Goal: Task Accomplishment & Management: Manage account settings

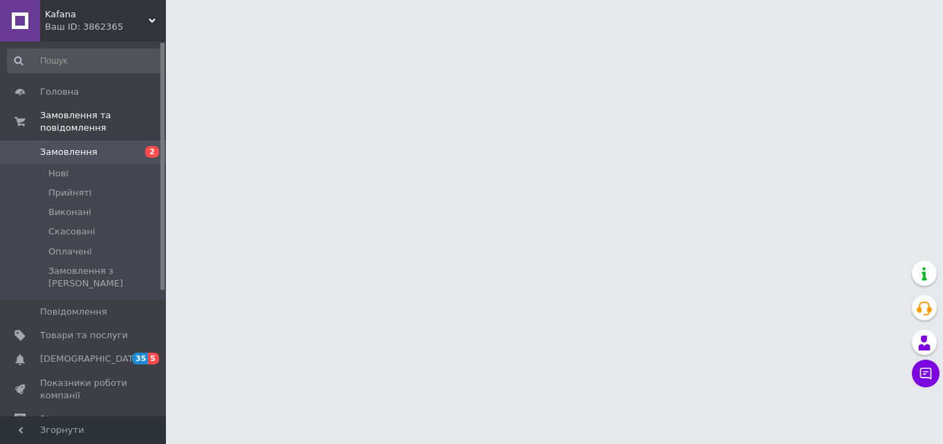
click at [98, 146] on link "Замовлення 2" at bounding box center [85, 151] width 170 height 23
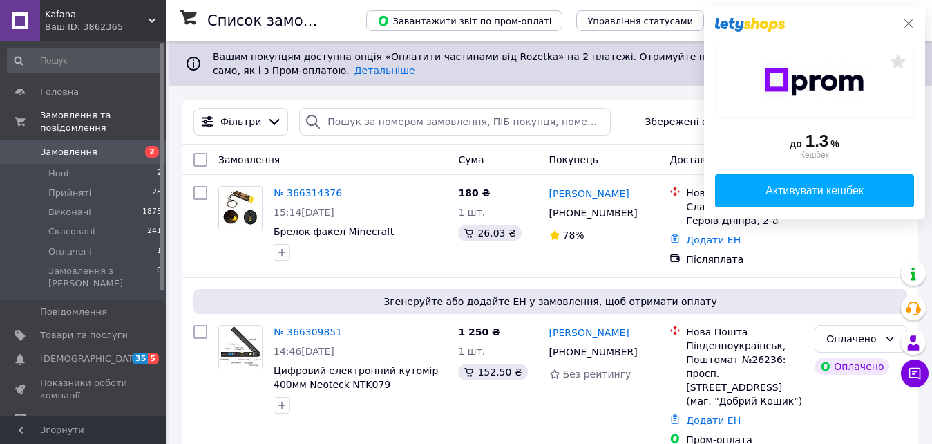
click at [907, 19] on icon at bounding box center [908, 23] width 11 height 11
click at [306, 191] on link "№ 366314376" at bounding box center [308, 192] width 68 height 11
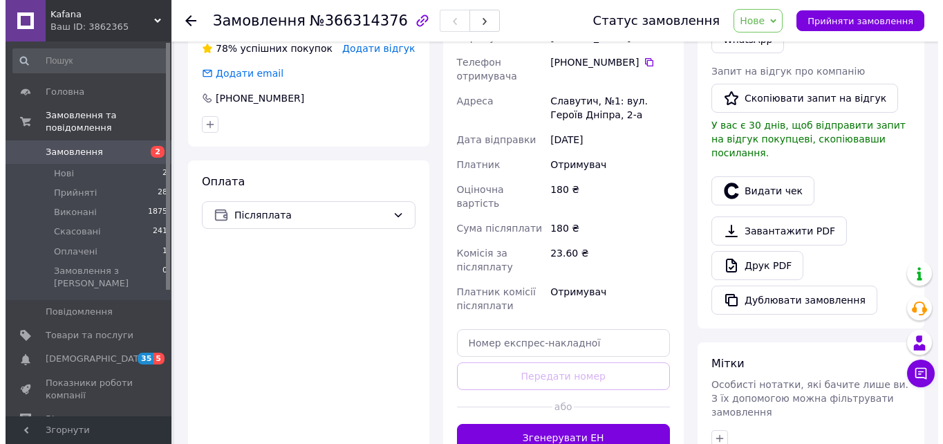
scroll to position [345, 0]
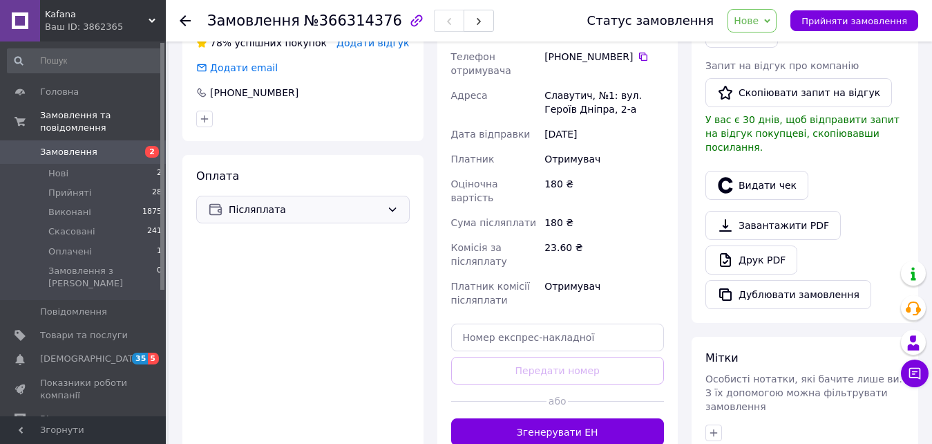
click at [393, 209] on icon at bounding box center [392, 209] width 11 height 11
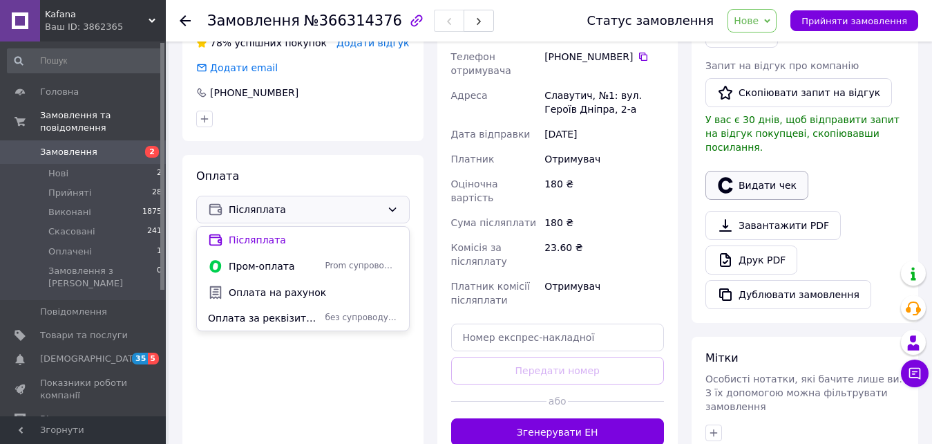
click at [779, 172] on button "Видати чек" at bounding box center [756, 185] width 103 height 29
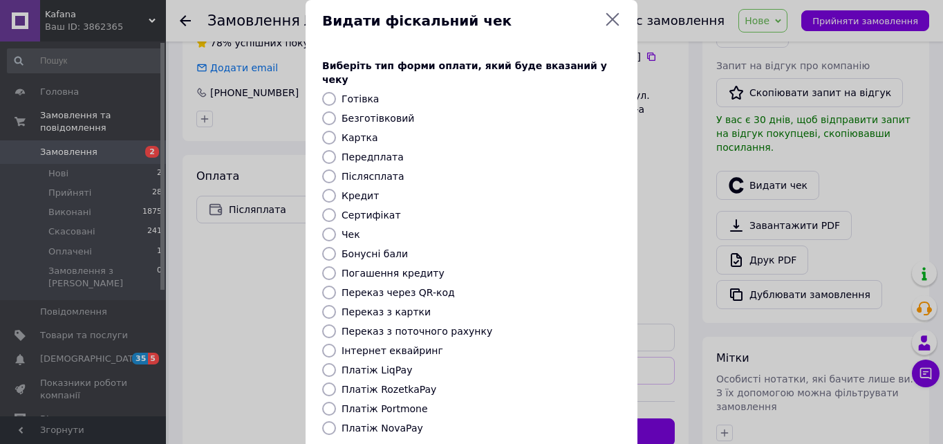
scroll to position [69, 0]
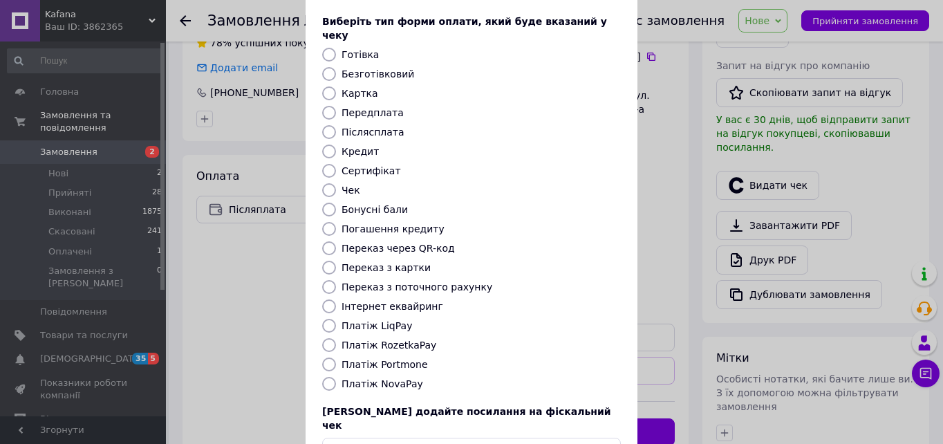
click at [330, 261] on input "Переказ з картки" at bounding box center [329, 268] width 14 height 14
radio input "true"
click at [327, 261] on input "Переказ з картки" at bounding box center [329, 268] width 14 height 14
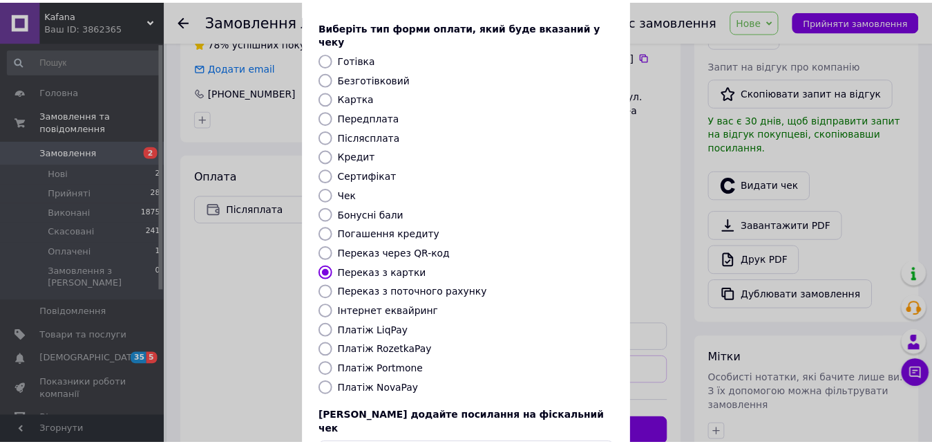
scroll to position [0, 0]
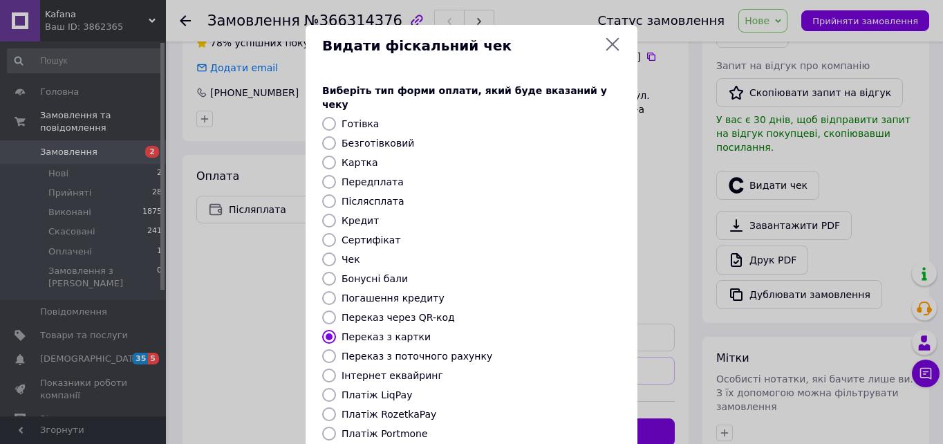
click at [615, 50] on icon at bounding box center [612, 44] width 13 height 13
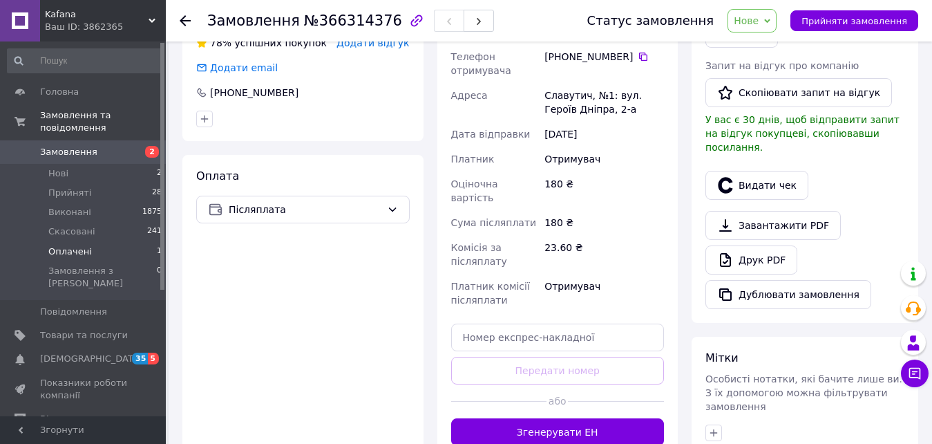
click at [69, 245] on span "Оплачені" at bounding box center [70, 251] width 44 height 12
